Goal: Find specific page/section

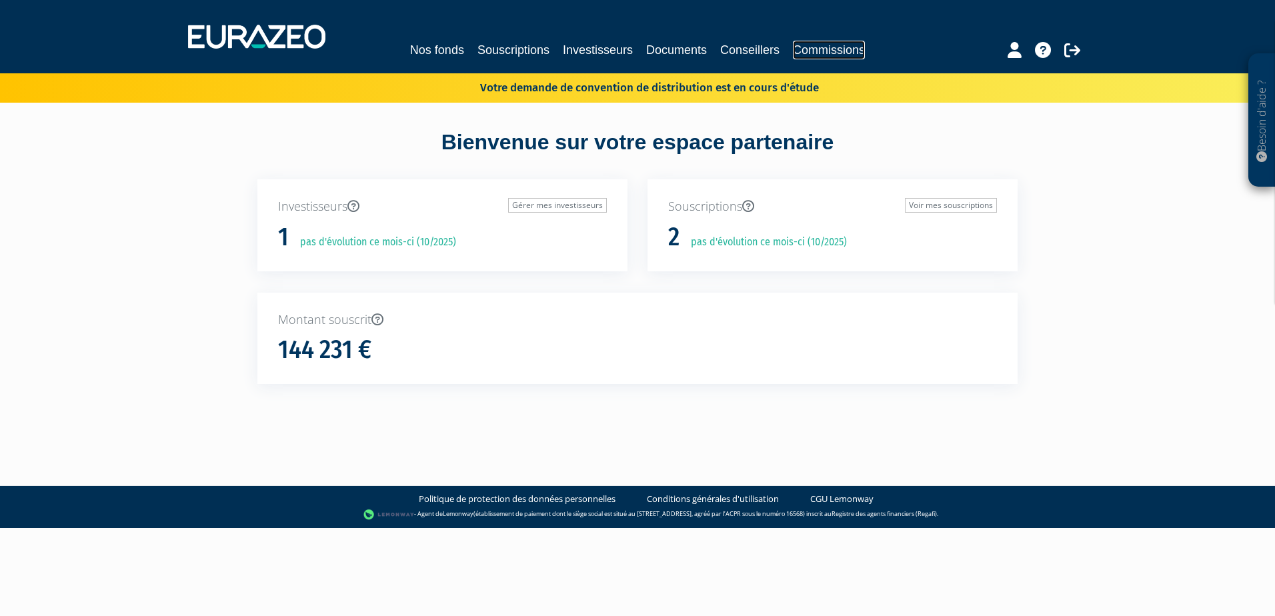
click at [811, 55] on link "Commissions" at bounding box center [829, 50] width 72 height 19
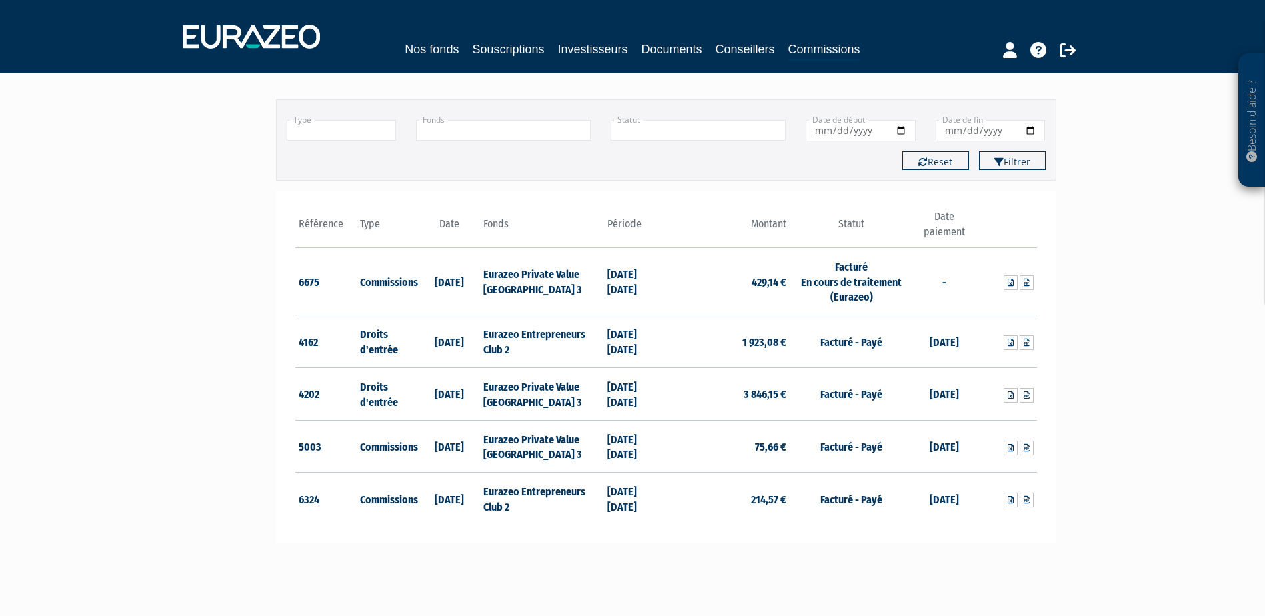
scroll to position [111, 0]
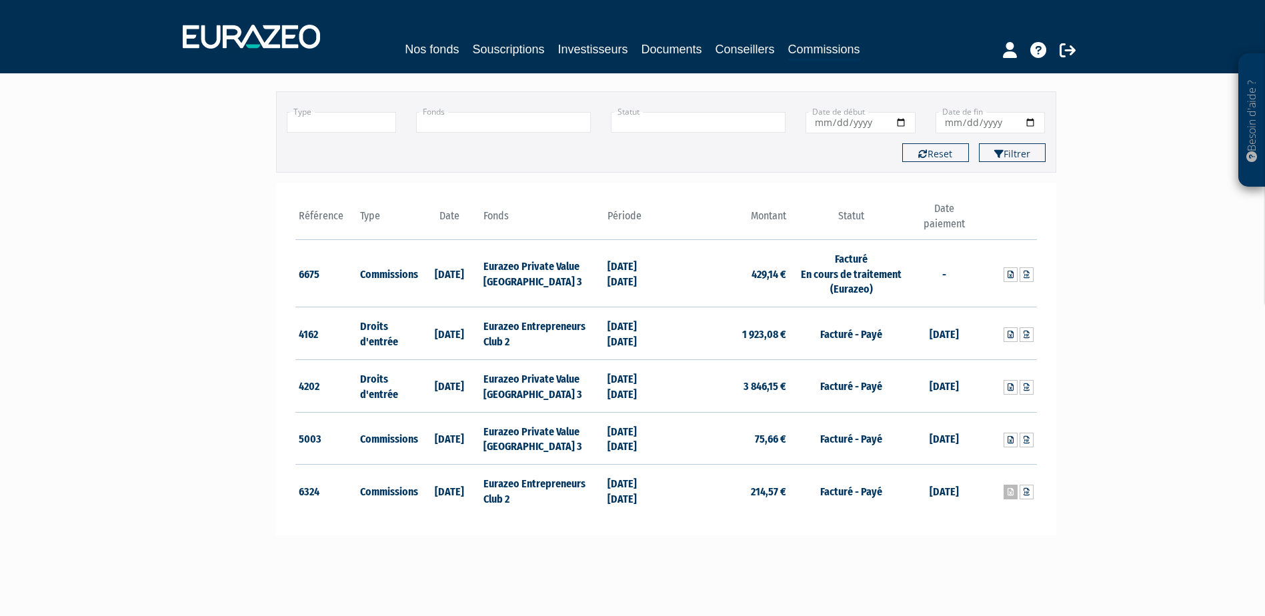
click at [1009, 488] on icon at bounding box center [1011, 492] width 6 height 8
click at [825, 545] on div "Référence Type 6675 Commissions [DATE] 429,14 € Facturé (Eurazeo)" at bounding box center [666, 369] width 781 height 373
click at [1027, 491] on icon at bounding box center [1027, 492] width 6 height 8
